Goal: Find specific page/section: Find specific page/section

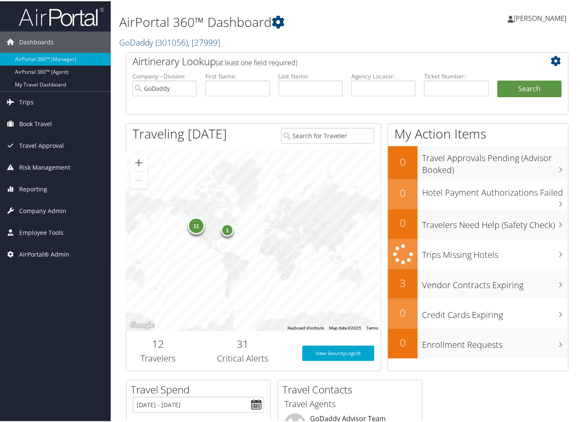
click at [120, 118] on div "Airtinerary Lookup (at least one field required) Company - Division: GoDaddy Fi…" at bounding box center [347, 214] width 456 height 327
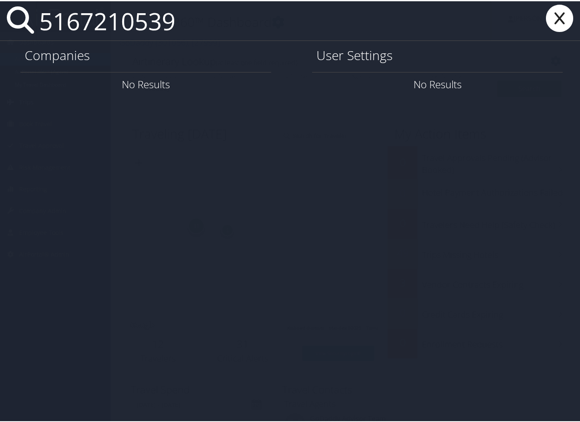
type input "5167210539"
drag, startPoint x: 198, startPoint y: 24, endPoint x: 37, endPoint y: 10, distance: 161.3
click at [37, 10] on input "5167210539" at bounding box center [264, 19] width 456 height 39
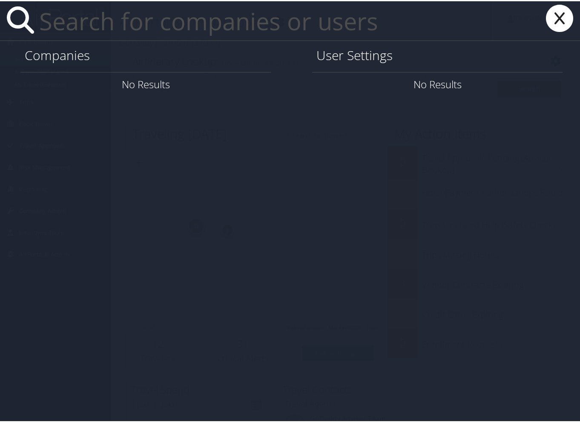
click at [159, 25] on input "text" at bounding box center [264, 19] width 456 height 39
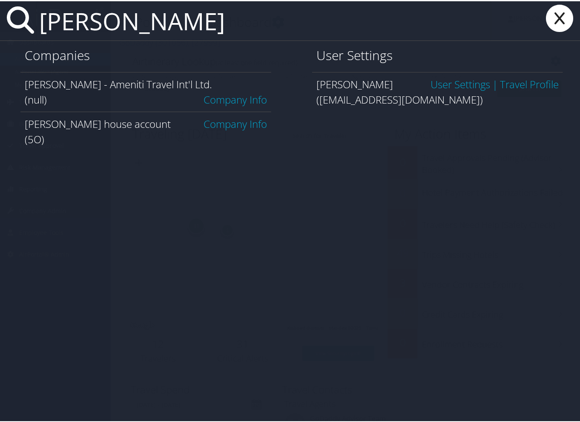
type input "Bob Ep"
click at [436, 85] on link "User Settings" at bounding box center [461, 83] width 60 height 14
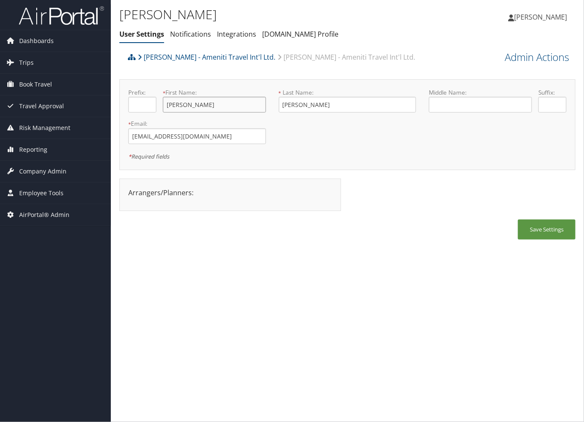
drag, startPoint x: 189, startPoint y: 104, endPoint x: 151, endPoint y: 101, distance: 38.0
click at [151, 101] on div "Prefix: * First Name: [PERSON_NAME] This field is required" at bounding box center [197, 103] width 150 height 31
drag, startPoint x: 319, startPoint y: 110, endPoint x: 278, endPoint y: 118, distance: 41.6
click at [274, 111] on div "* Last Name: Epstein This field is required" at bounding box center [347, 103] width 150 height 31
drag, startPoint x: 388, startPoint y: 58, endPoint x: 315, endPoint y: 58, distance: 73.3
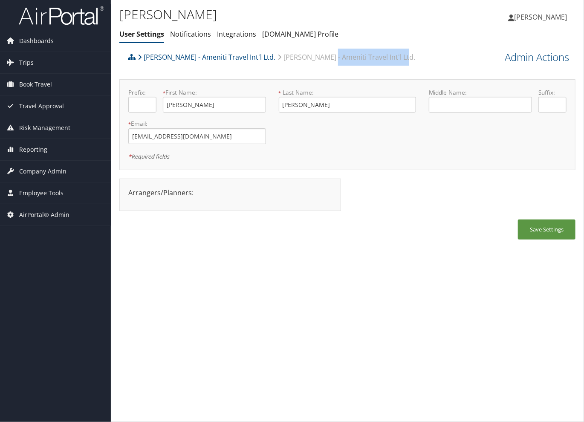
click at [315, 58] on div "Vince Ayarza - Ameniti Travel Int'l Ltd. Bob Epstein - Ameniti Travel Int'l Ltd." at bounding box center [290, 60] width 329 height 23
click at [451, 104] on input "text" at bounding box center [480, 105] width 103 height 16
paste input "Ameniti Travel Int'l Ltd."
type input "Ameniti Travel Int'l Ltd."
drag, startPoint x: 211, startPoint y: 136, endPoint x: 106, endPoint y: 130, distance: 105.9
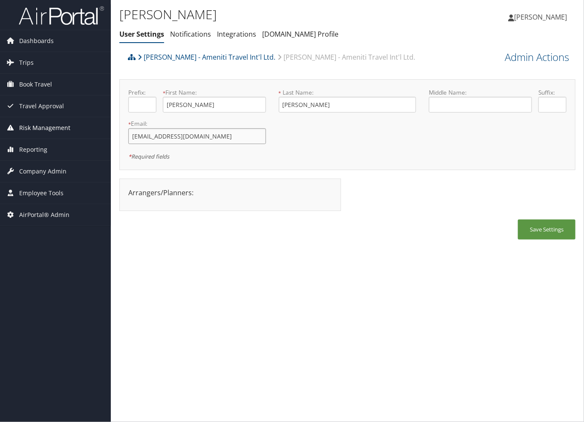
click at [106, 130] on div "Dashboards AirPortal 360™ (Manager) AirPortal 360™ (Agent) My Travel Dashboard …" at bounding box center [292, 211] width 584 height 422
click at [249, 257] on div "Bob Epstein User Settings Notifications Integrations AndavoVacations.com Profil…" at bounding box center [347, 211] width 473 height 422
click at [35, 42] on span "Dashboards" at bounding box center [36, 40] width 35 height 21
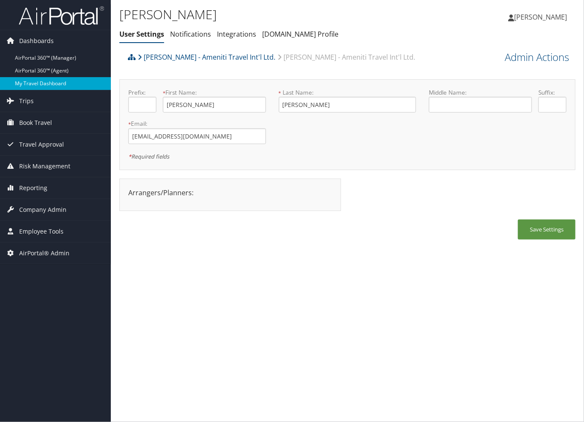
click at [38, 84] on link "My Travel Dashboard" at bounding box center [55, 83] width 111 height 13
